Goal: Register for event/course

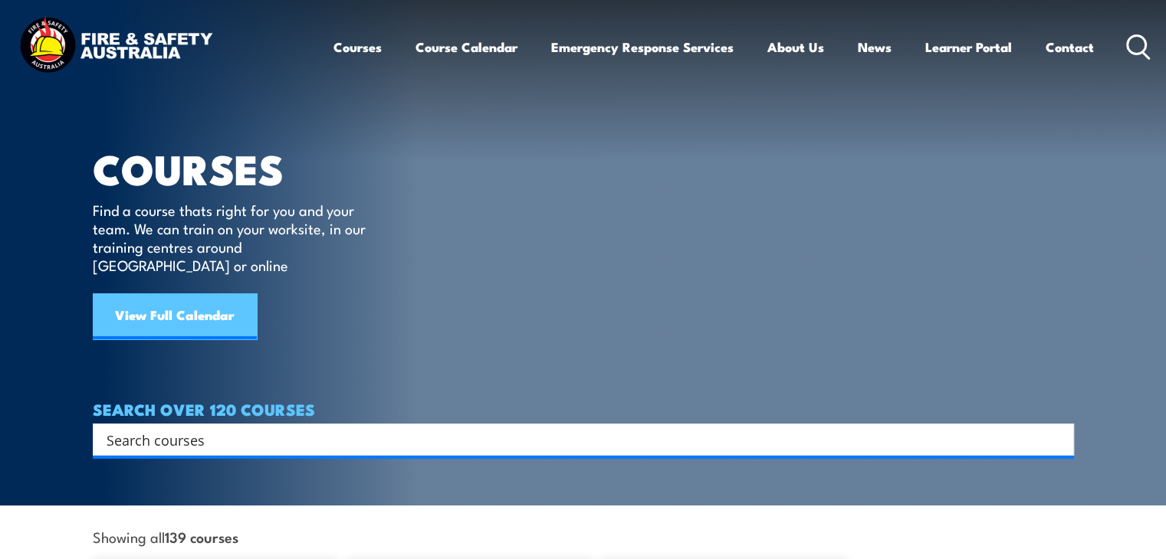
click at [189, 299] on link "View Full Calendar" at bounding box center [175, 317] width 164 height 46
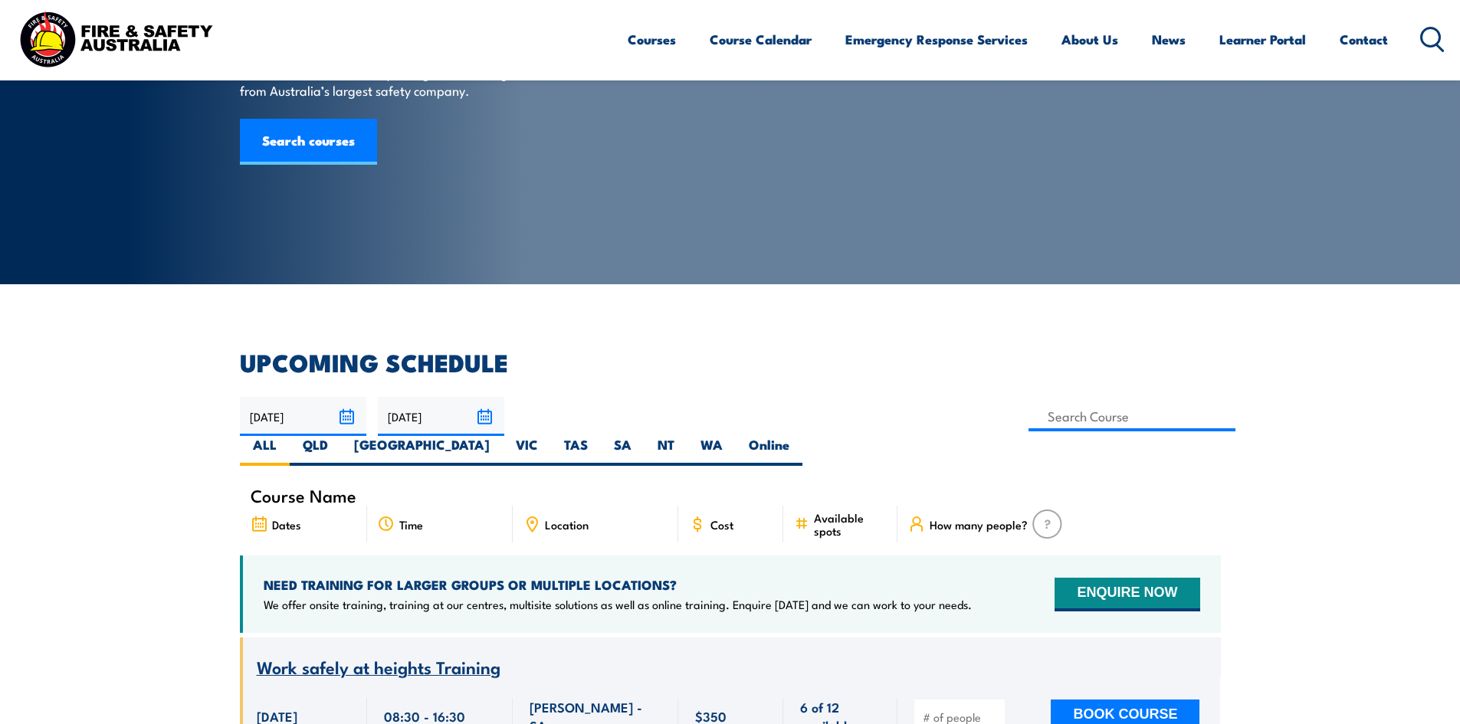
scroll to position [153, 0]
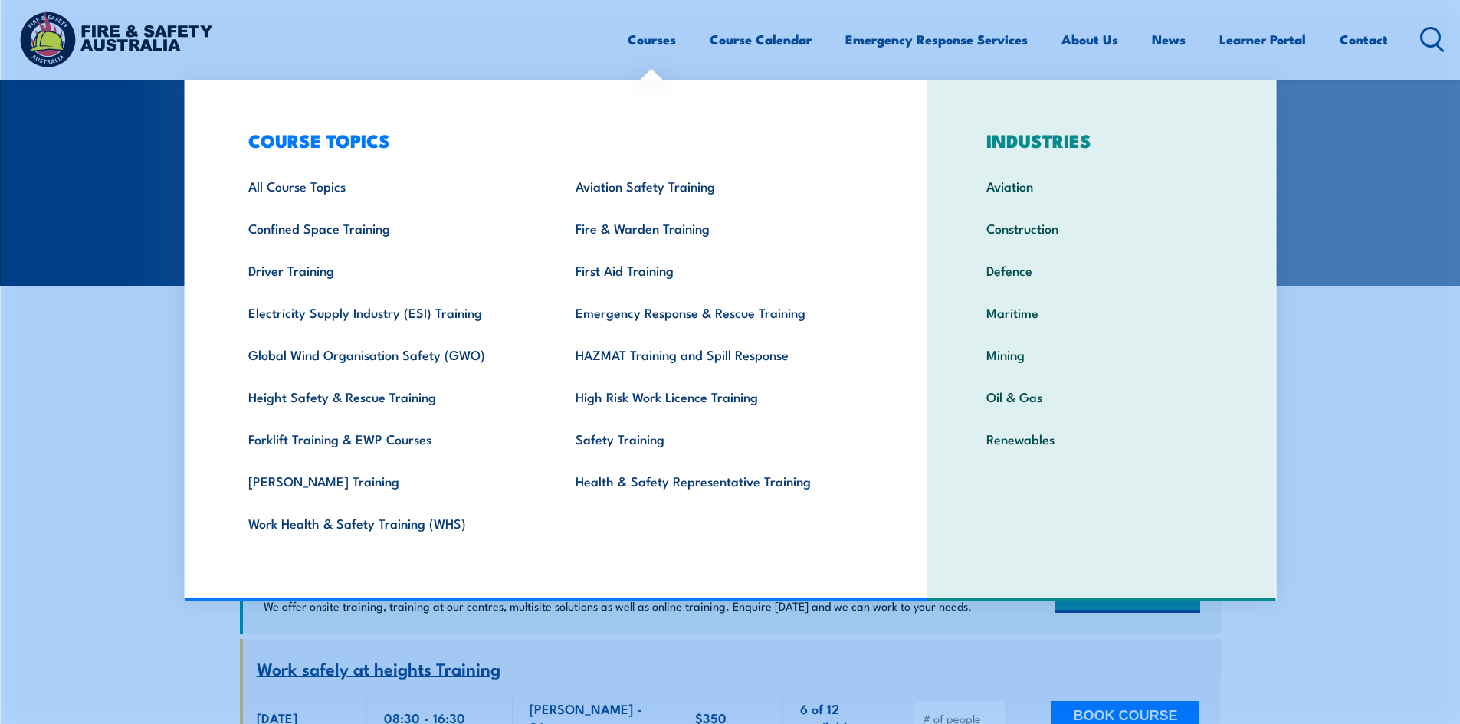
click at [646, 41] on link "Courses" at bounding box center [652, 39] width 48 height 41
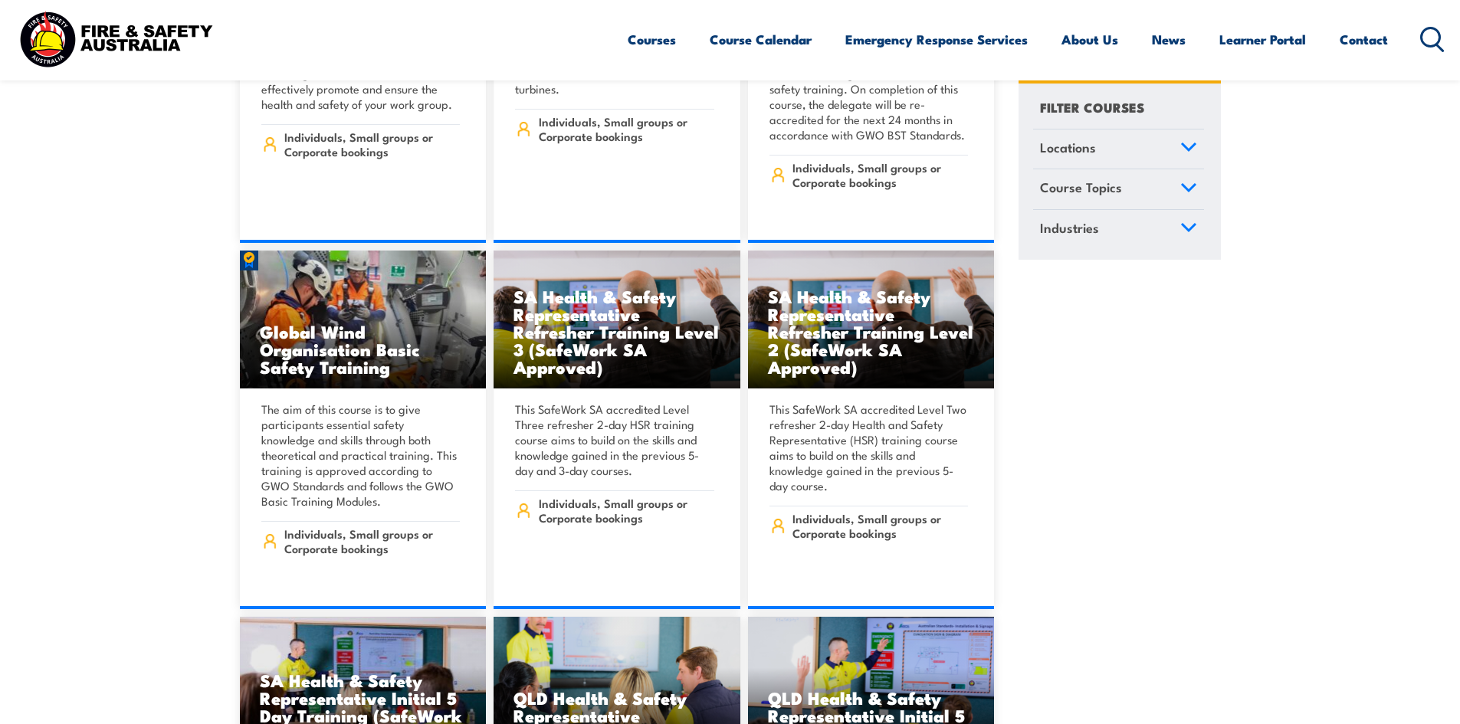
scroll to position [5769, 0]
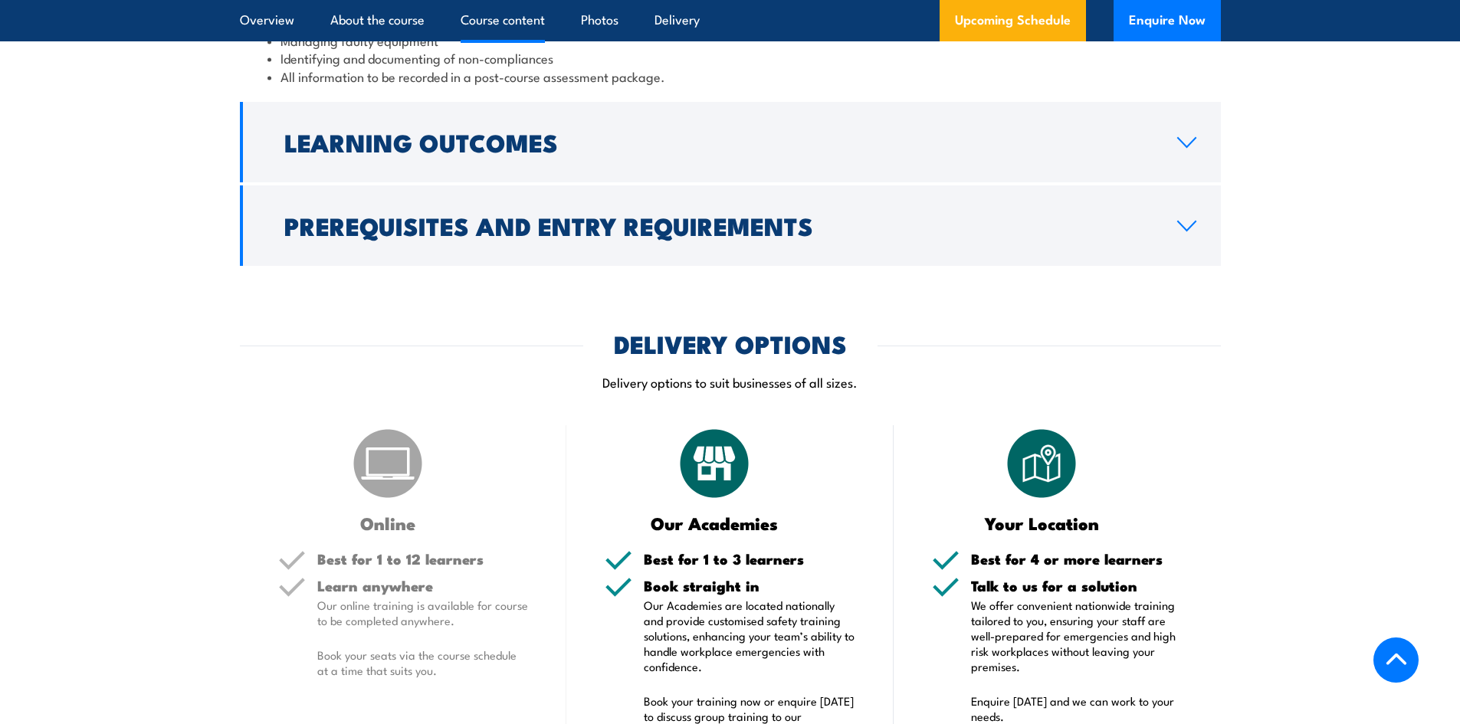
scroll to position [1910, 0]
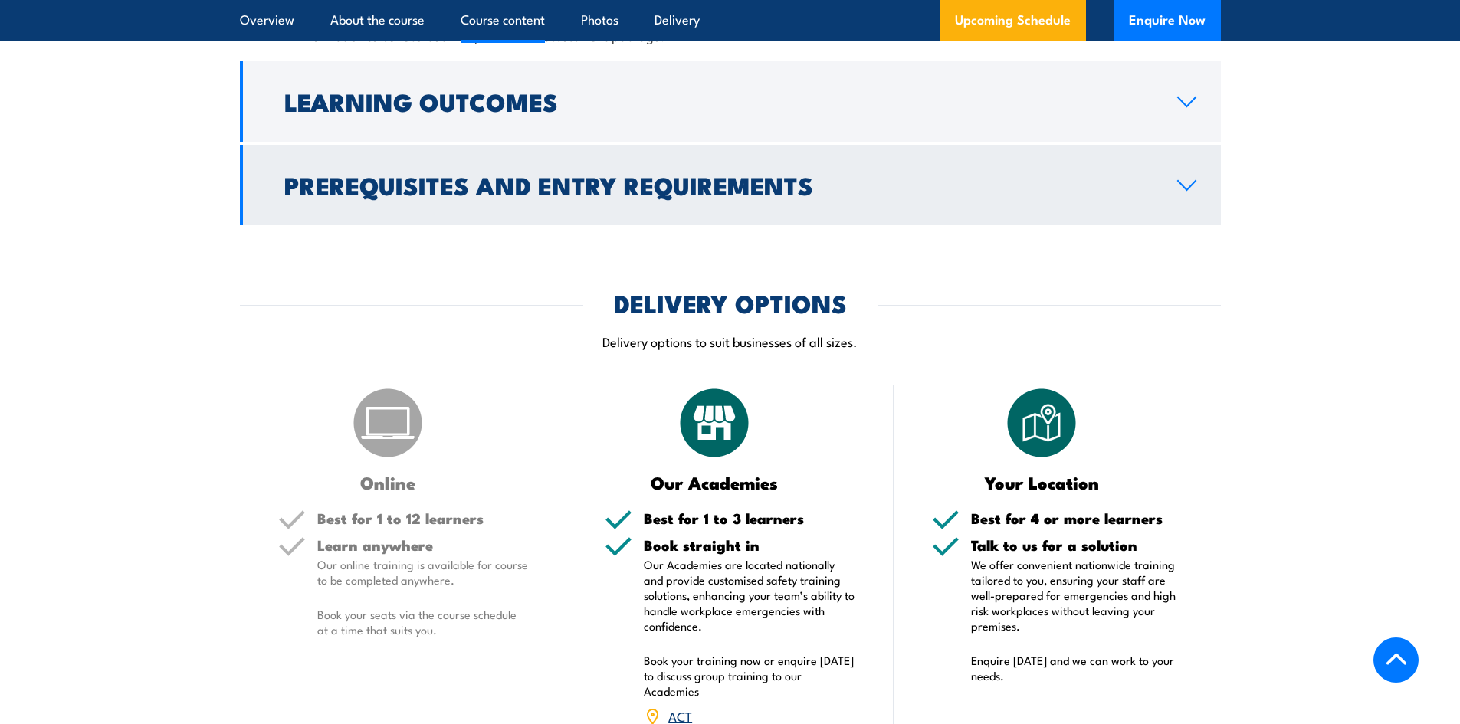
click at [1189, 192] on icon at bounding box center [1186, 185] width 21 height 12
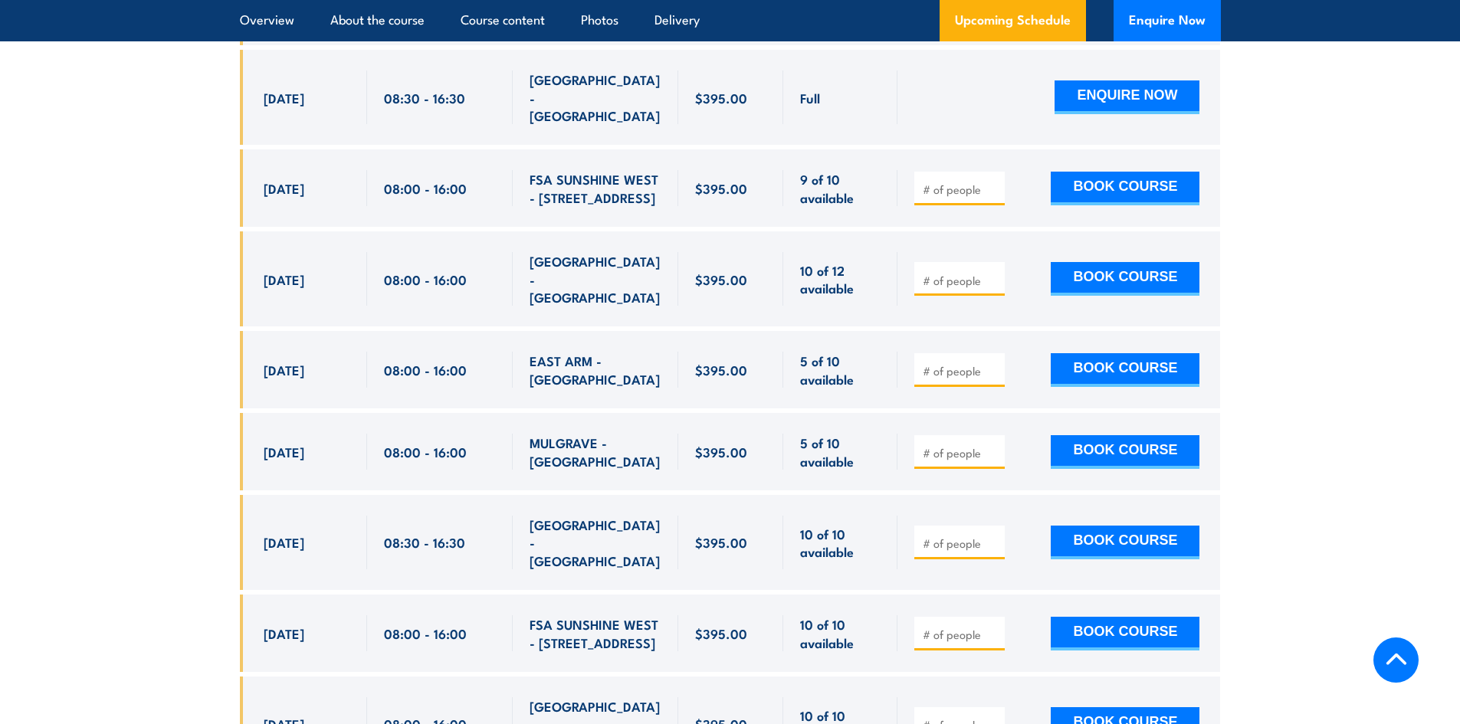
scroll to position [3121, 0]
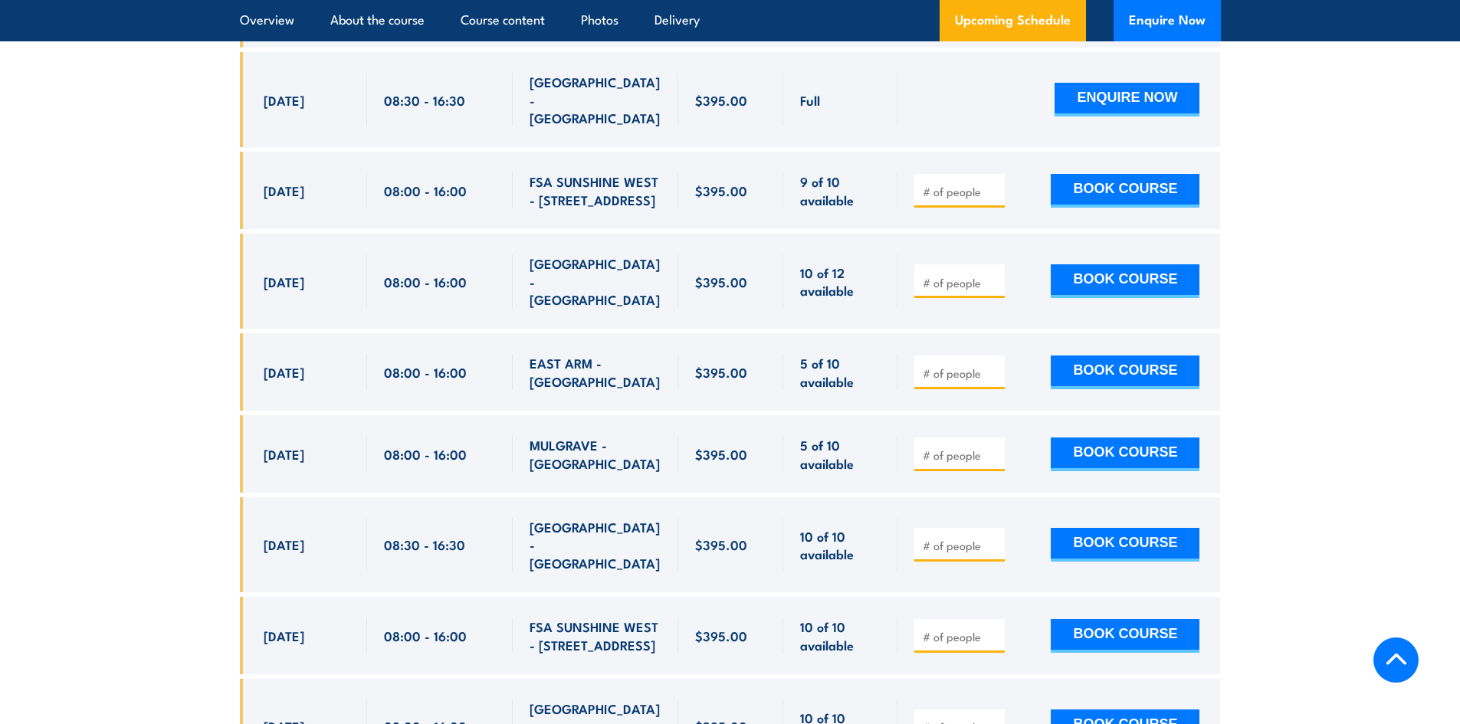
click at [1449, 19] on section "Overview About the course Course content Photos Delivery Upcoming Schedule Enqu…" at bounding box center [730, 20] width 1460 height 41
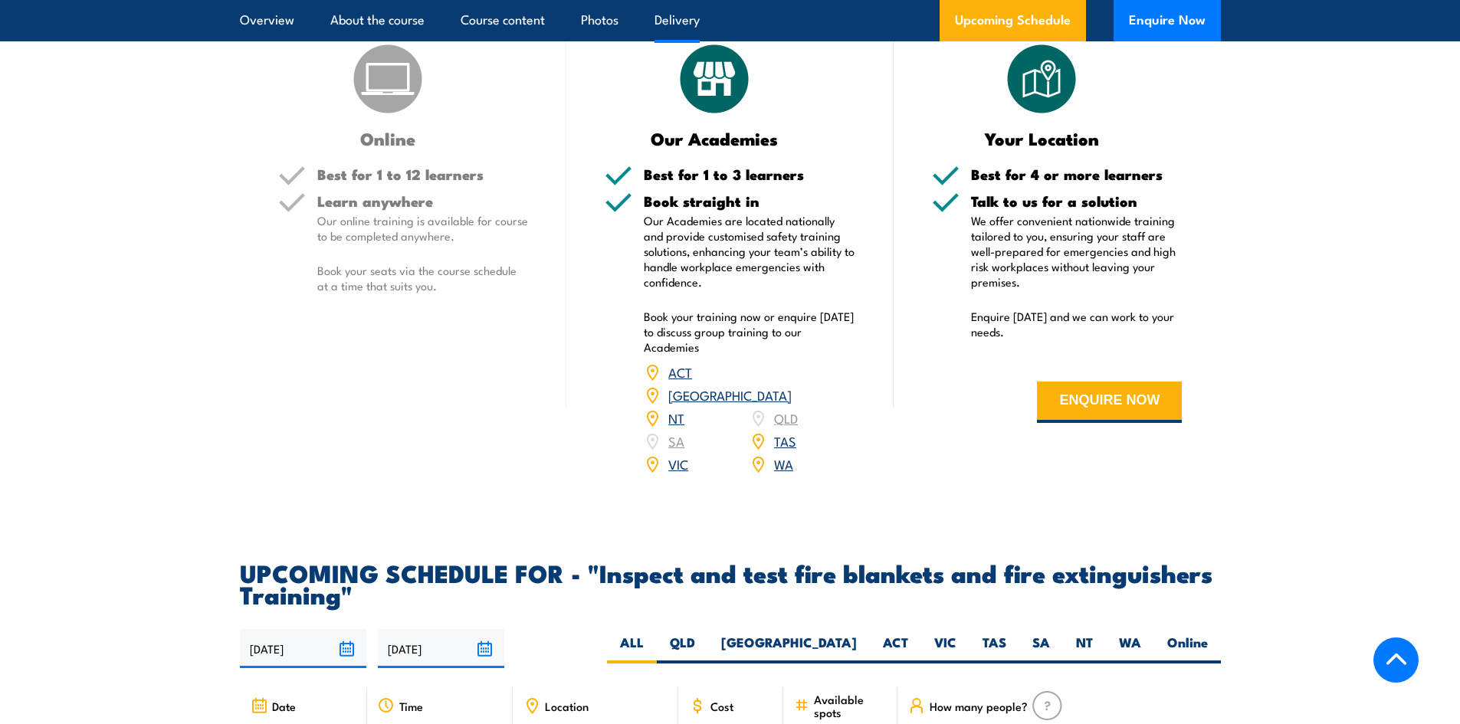
scroll to position [2122, 0]
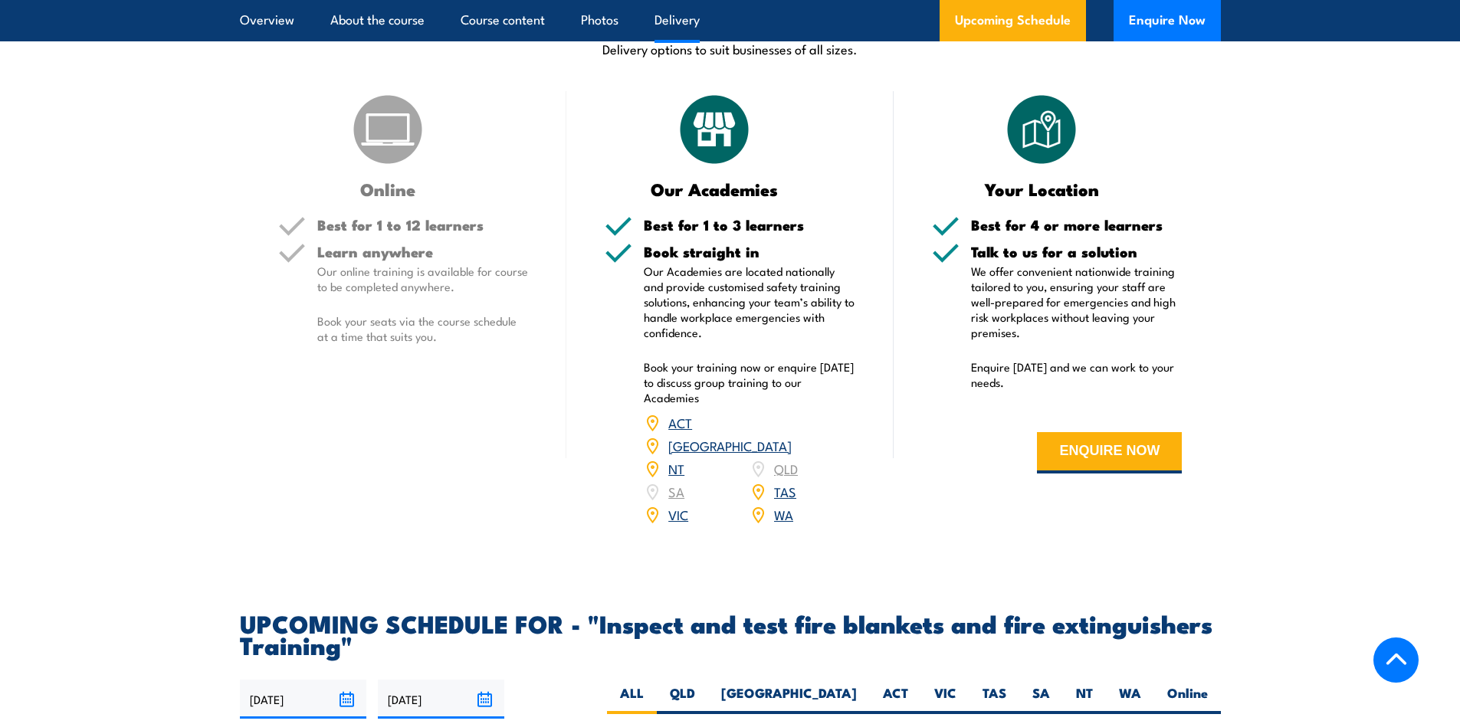
click at [675, 477] on link "NT" at bounding box center [676, 468] width 16 height 18
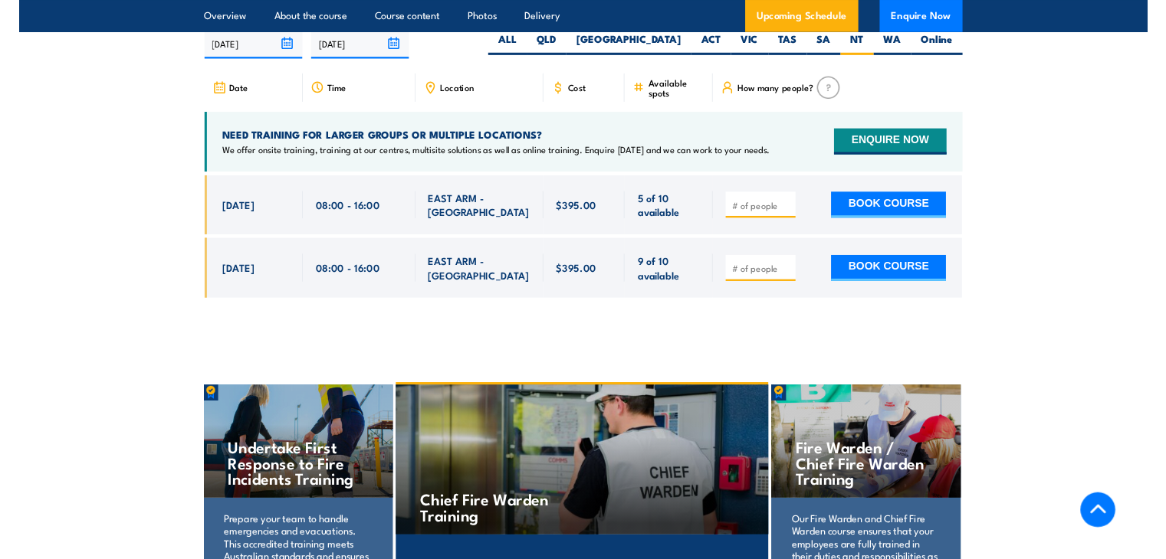
scroll to position [2846, 0]
